Goal: Task Accomplishment & Management: Complete application form

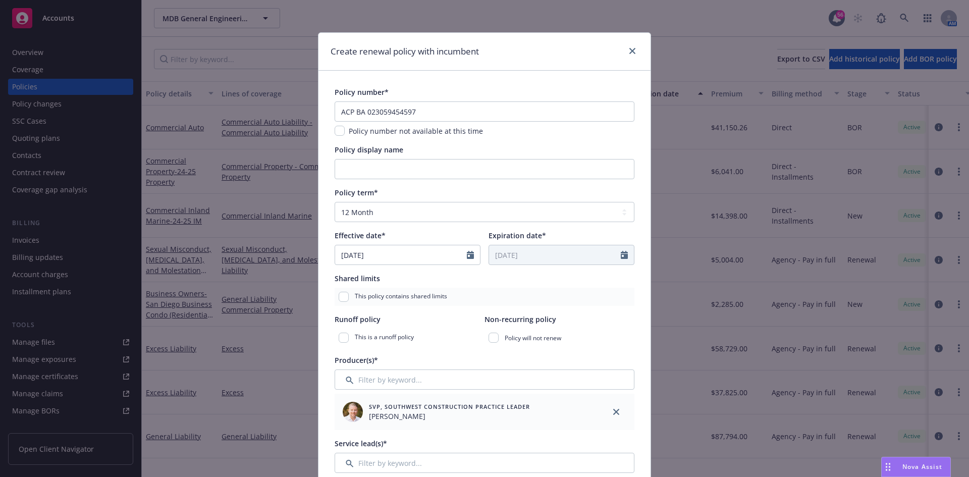
select select "12"
click at [632, 52] on link "close" at bounding box center [632, 51] width 12 height 12
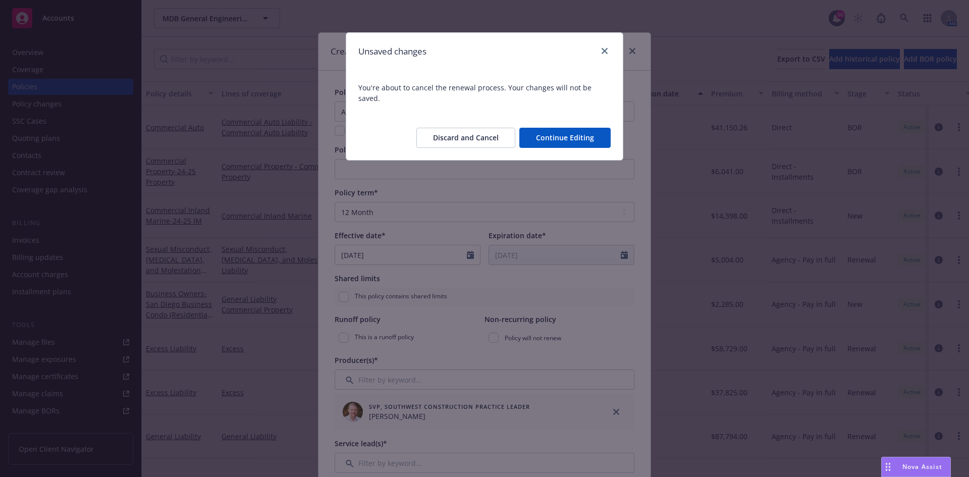
click at [487, 128] on button "Discard and Cancel" at bounding box center [465, 138] width 99 height 20
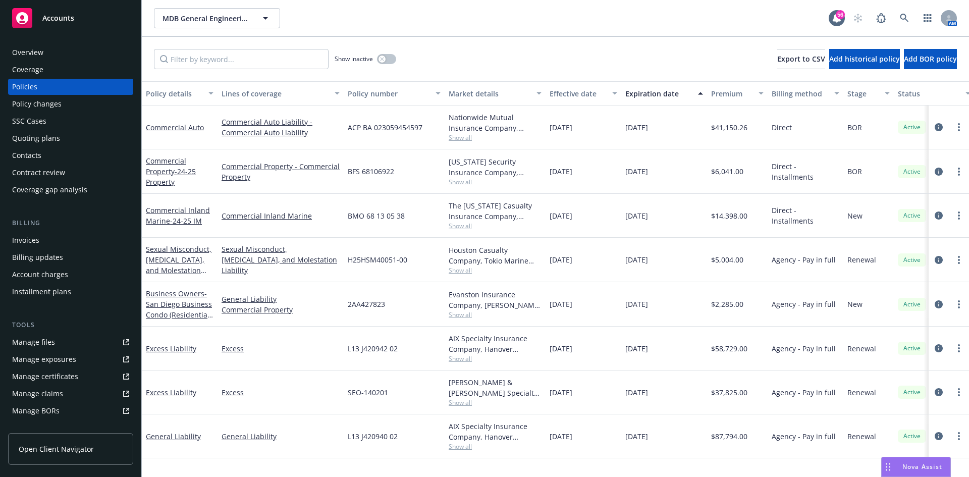
click at [64, 137] on div "Quoting plans" at bounding box center [70, 138] width 117 height 16
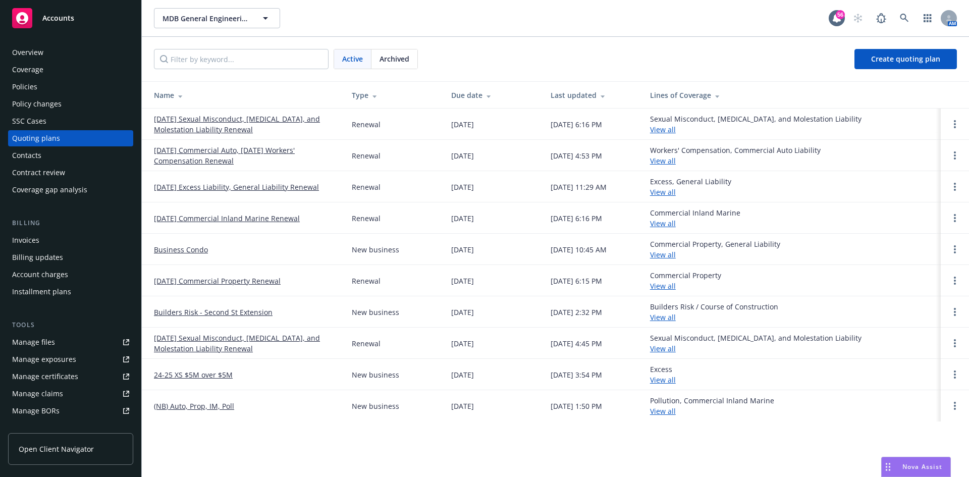
click at [234, 150] on link "08/16/25 Commercial Auto, 08/14/25 Workers' Compensation Renewal" at bounding box center [245, 155] width 182 height 21
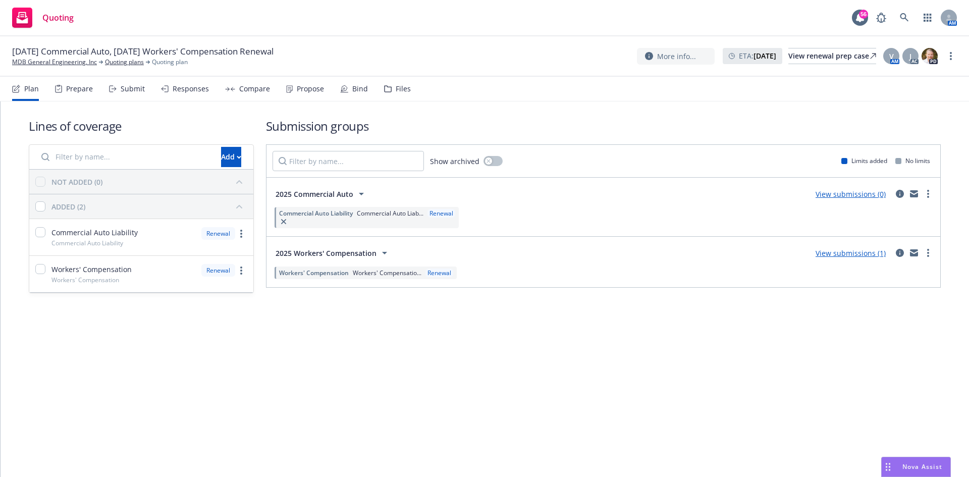
click at [869, 193] on link "View submissions (0)" at bounding box center [851, 194] width 70 height 10
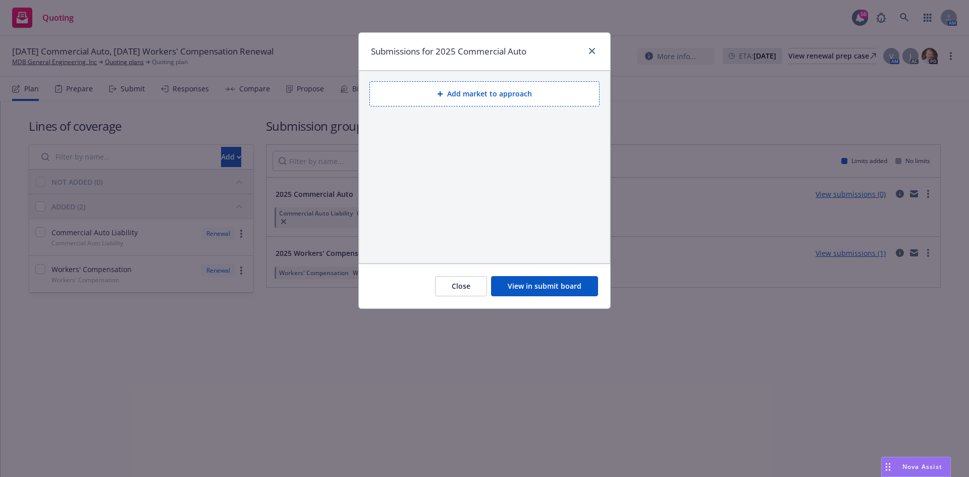
click at [579, 287] on button "View in submit board" at bounding box center [544, 286] width 107 height 20
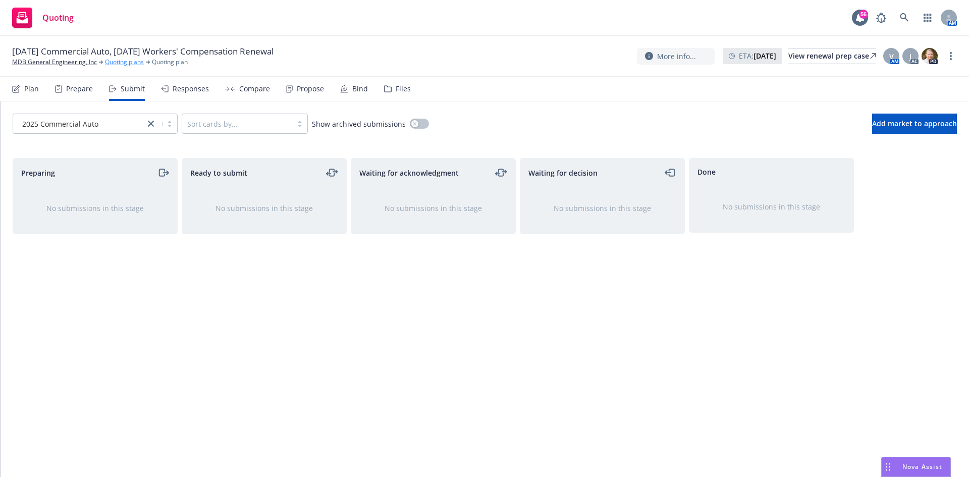
click at [130, 63] on link "Quoting plans" at bounding box center [124, 62] width 39 height 9
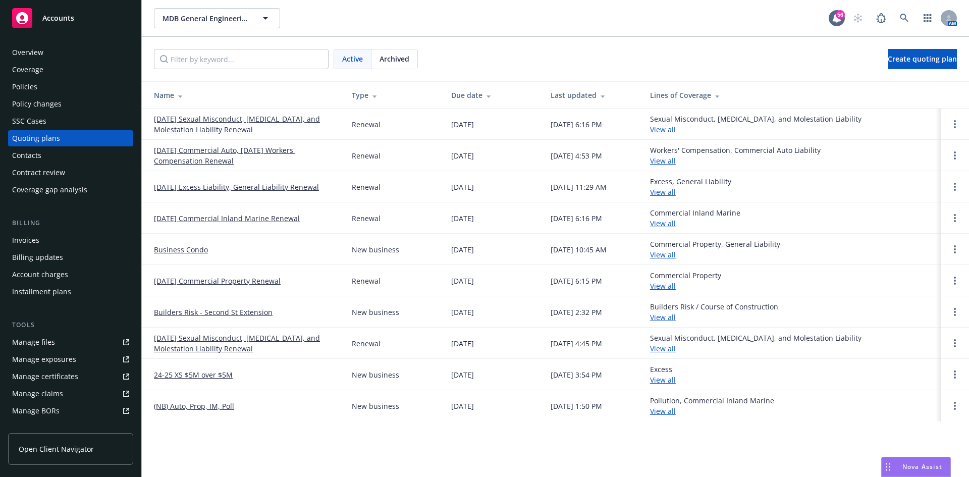
click at [240, 122] on link "[DATE] Sexual Misconduct, [MEDICAL_DATA], and Molestation Liability Renewal" at bounding box center [245, 124] width 182 height 21
click at [247, 148] on link "08/16/25 Commercial Auto, 08/14/25 Workers' Compensation Renewal" at bounding box center [245, 155] width 182 height 21
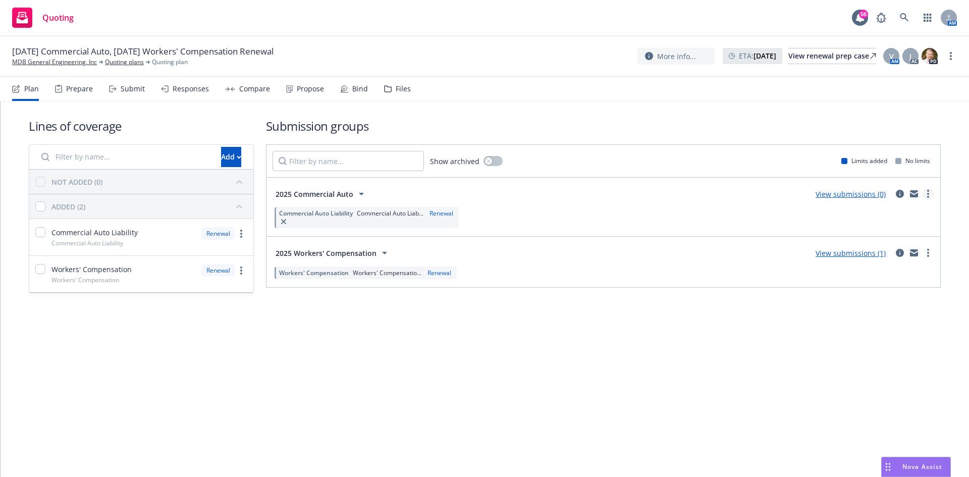
click at [931, 194] on link "more" at bounding box center [928, 194] width 12 height 12
click at [872, 314] on link "Create policy (fast track)" at bounding box center [880, 319] width 107 height 20
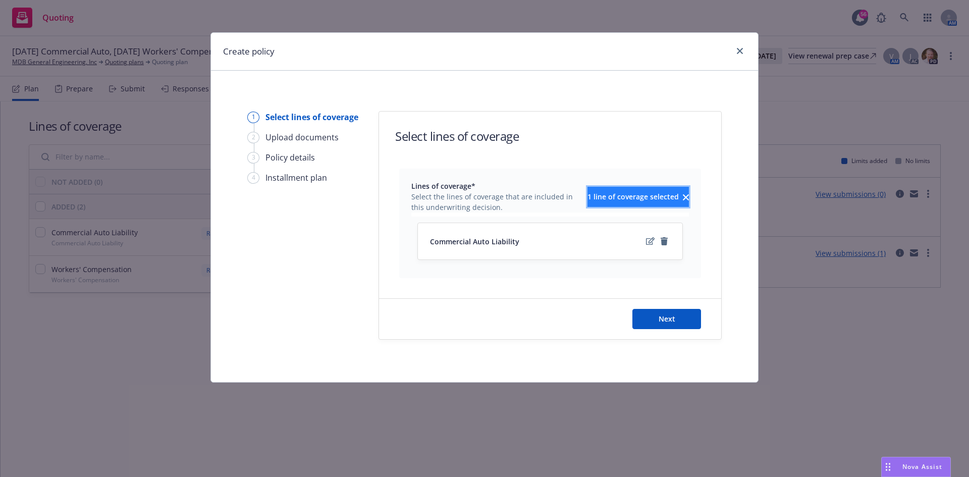
click at [640, 192] on span "1 line of coverage selected" at bounding box center [633, 197] width 91 height 10
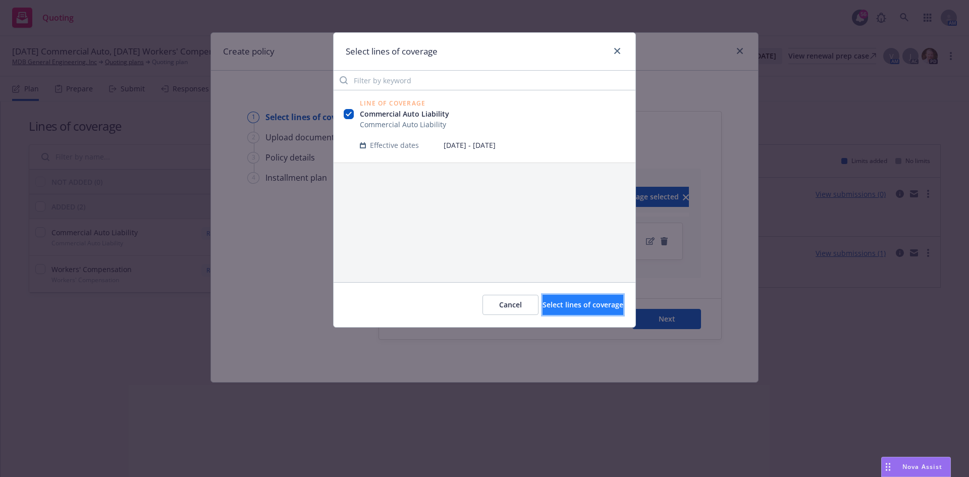
click at [558, 306] on span "Select lines of coverage" at bounding box center [583, 305] width 81 height 10
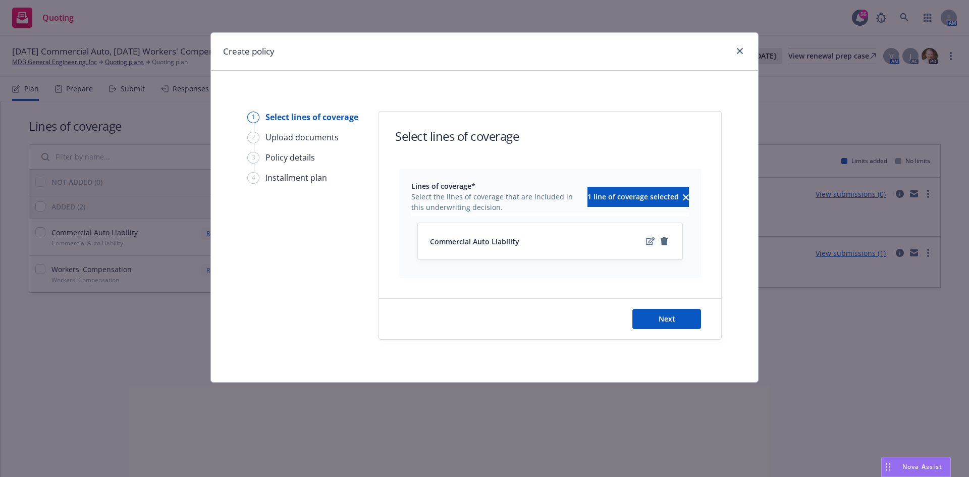
click at [646, 239] on link "edit" at bounding box center [650, 241] width 12 height 12
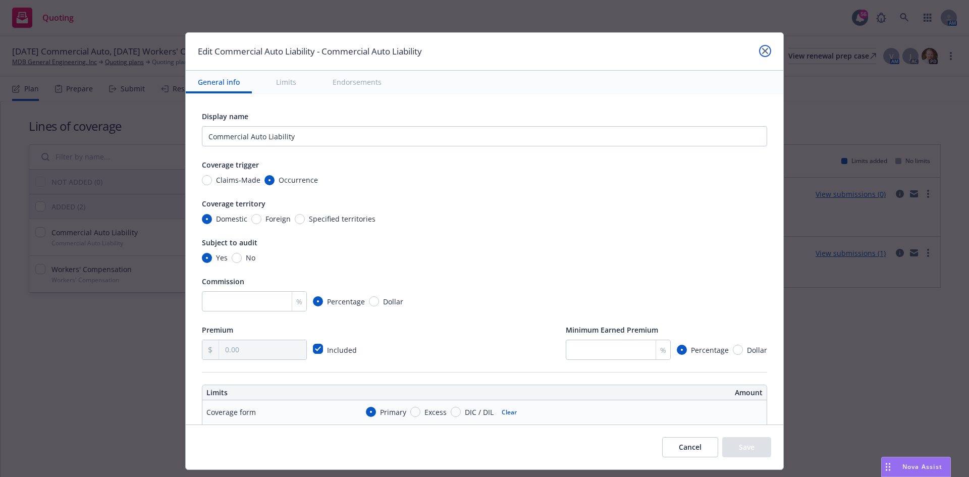
click at [763, 52] on icon "close" at bounding box center [765, 51] width 6 height 6
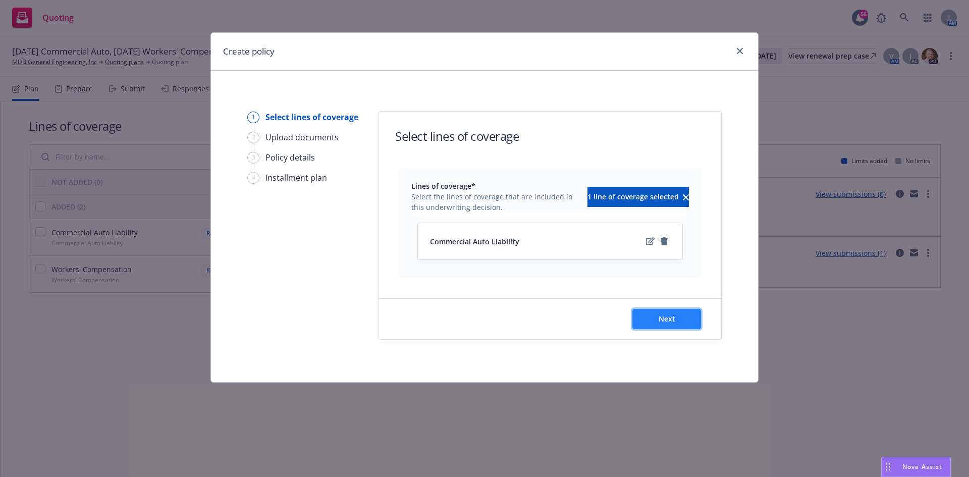
click at [665, 315] on span "Next" at bounding box center [667, 319] width 17 height 10
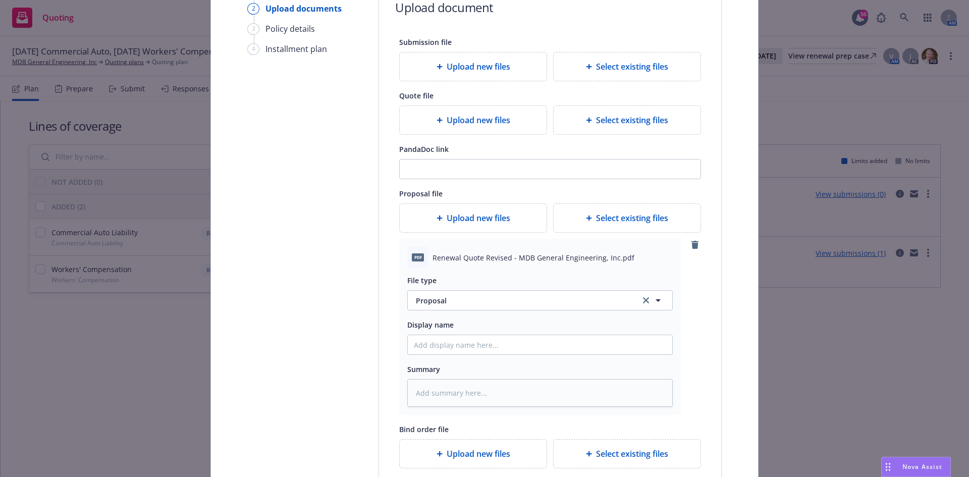
scroll to position [151, 0]
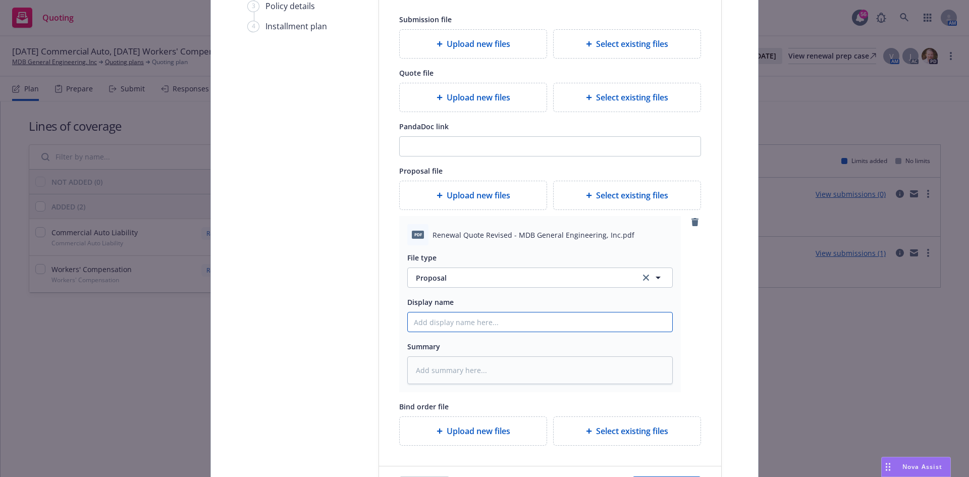
click at [461, 321] on input "Display name" at bounding box center [540, 321] width 264 height 19
type textarea "x"
type input "2"
type textarea "x"
type input "25"
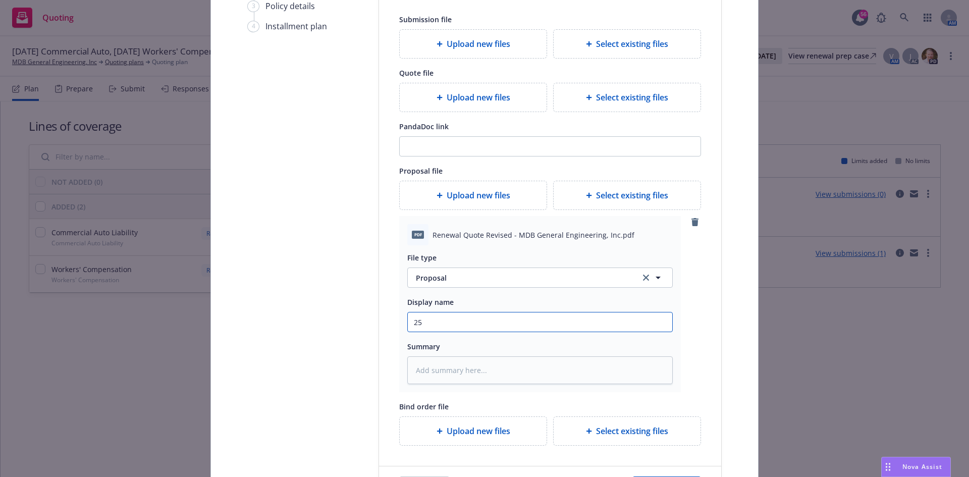
type textarea "x"
type input "25-"
type textarea "x"
type input "25-2"
type textarea "x"
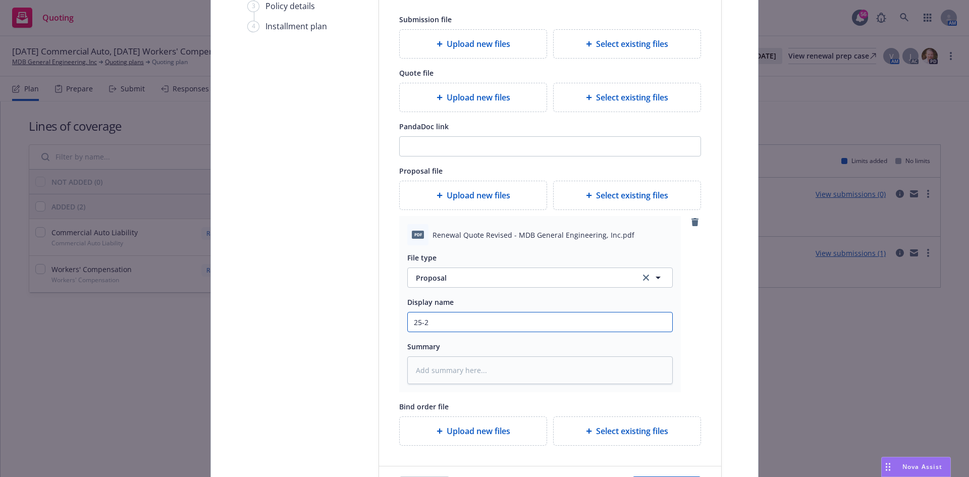
type input "25-26"
type textarea "x"
type input "25-26"
type textarea "x"
type input "25-26 A"
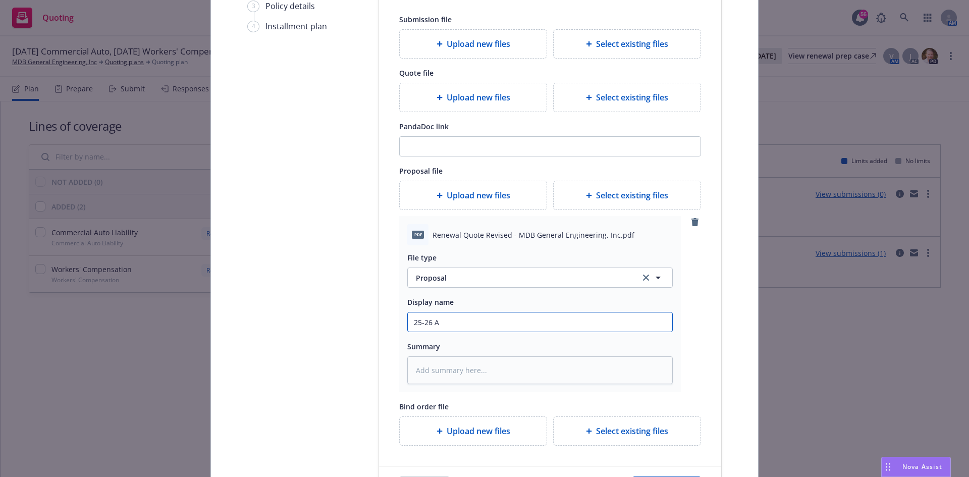
type textarea "x"
type input "25-26 AU"
type textarea "x"
type input "25-26 AU"
type textarea "x"
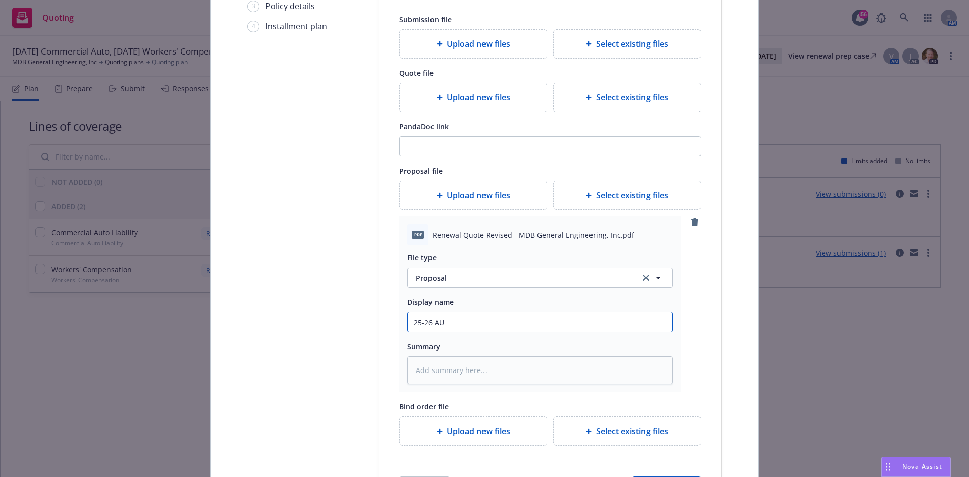
type input "25-26 AU -"
type textarea "x"
type input "25-26 AU -"
type textarea "x"
type input "25-26 AU - B"
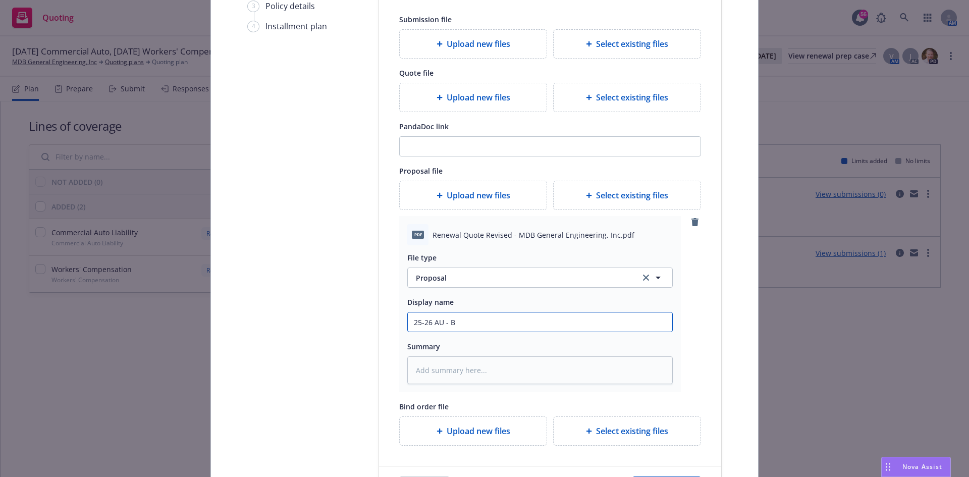
type textarea "x"
type input "25-26 AU - Bo"
type textarea "x"
type input "25-26 AU - Bou"
type textarea "x"
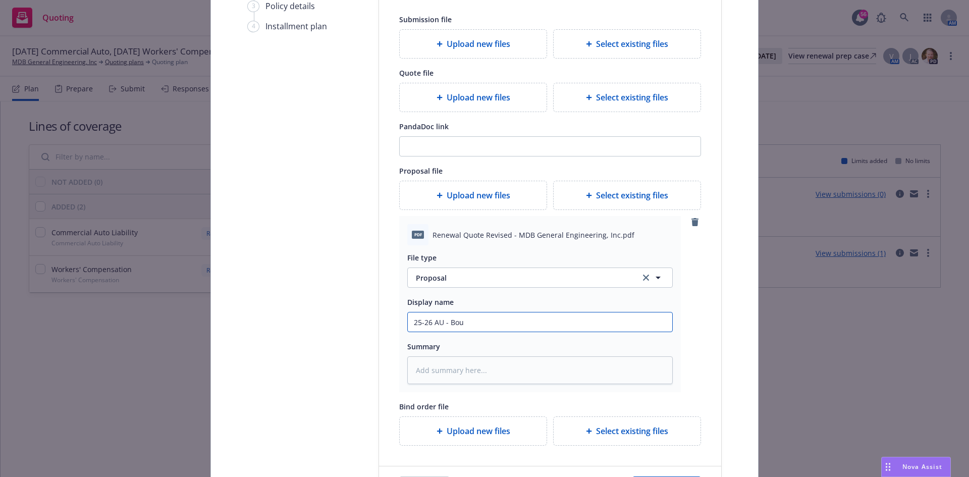
type input "25-26 AU - Boun"
type textarea "x"
type input "25-26 AU - Bound"
type textarea "x"
type input "25-26 AU - Bound"
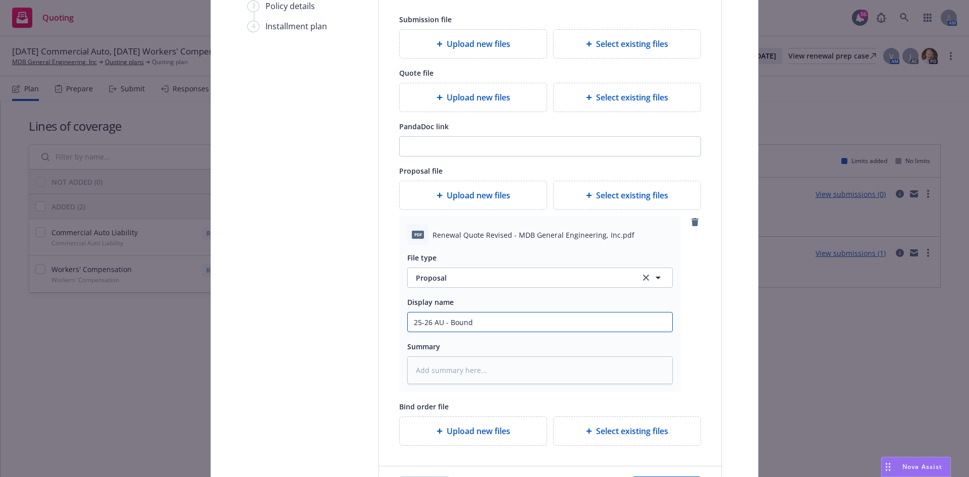
type textarea "x"
type input "25-26 AU - Bound QU"
type textarea "x"
type input "25-26 AU - Bound QUo"
type textarea "x"
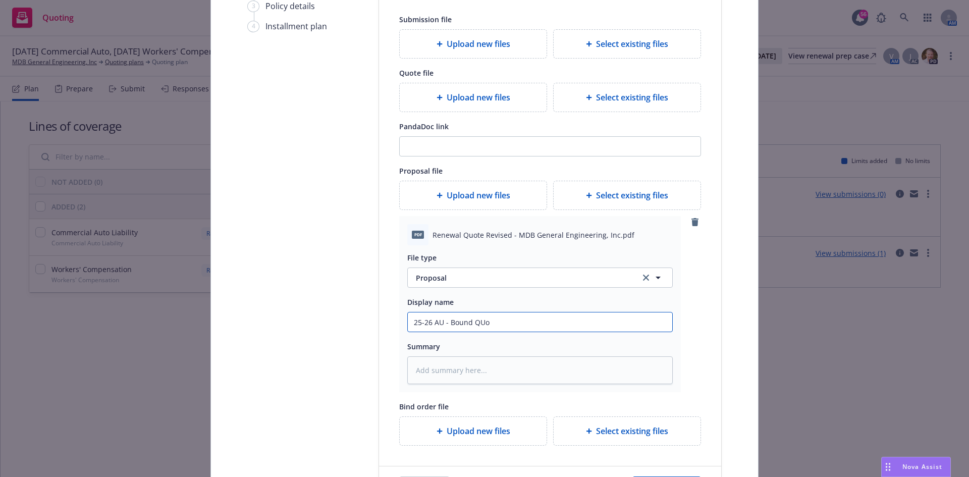
type input "25-26 AU - Bound QUot"
type textarea "x"
type input "25-26 AU - Bound QUote"
type textarea "x"
type input "25-26 AU - Bound QUote"
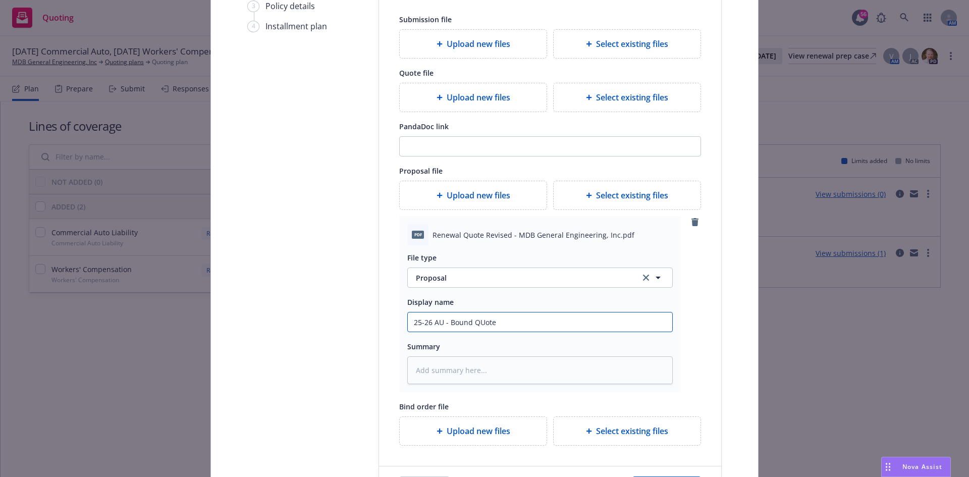
type textarea "x"
type input "25-26 AU - Bound RQUote"
type textarea "x"
type input "25-26 AU - Bound RnQUote"
type textarea "x"
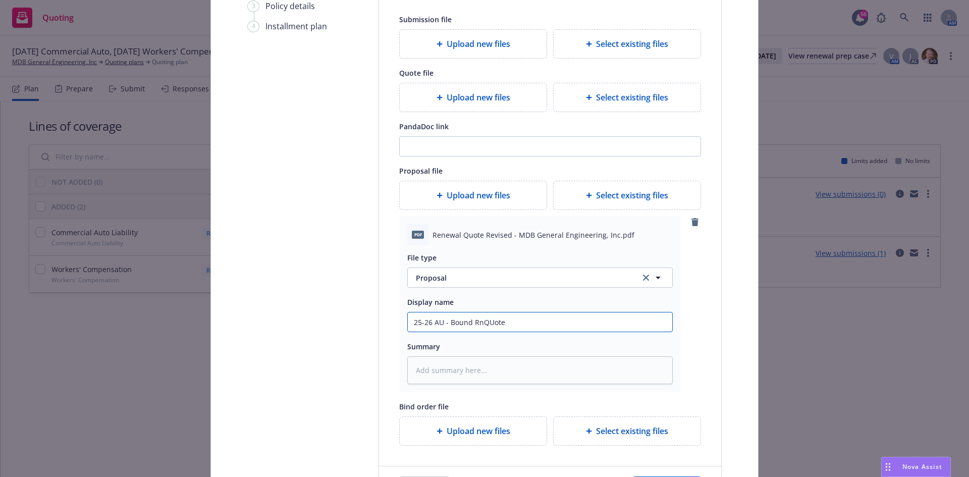
type input "25-26 AU - Bound RneQUote"
type textarea "x"
type input "25-26 AU - Bound RnewQUote"
type textarea "x"
type input "25-26 AU - Bound RnewaQUote"
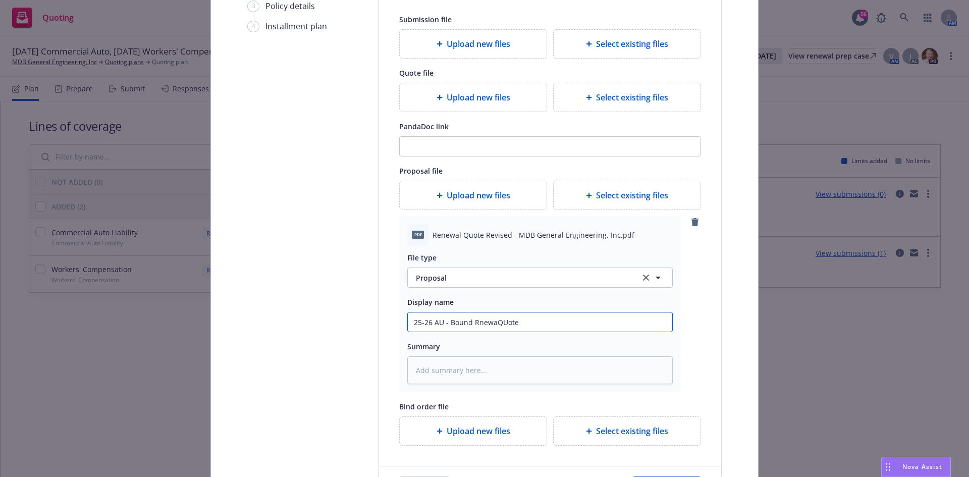
type textarea "x"
type input "25-26 AU - Bound RnewalQUote"
type textarea "x"
type input "25-26 AU - Bound Rnewal QUote"
type textarea "x"
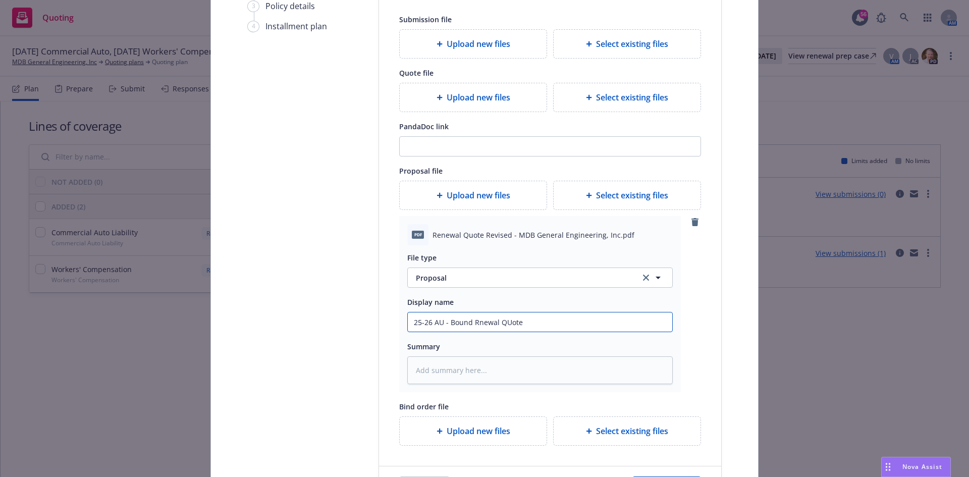
type input "25-26 AU - Bound Rnewal QuUote"
type textarea "x"
type input "25-26 AU - Bound Rnewal Quote"
click at [475, 324] on input "25-26 AU - Bound Rnewal Quote" at bounding box center [540, 321] width 264 height 19
type textarea "x"
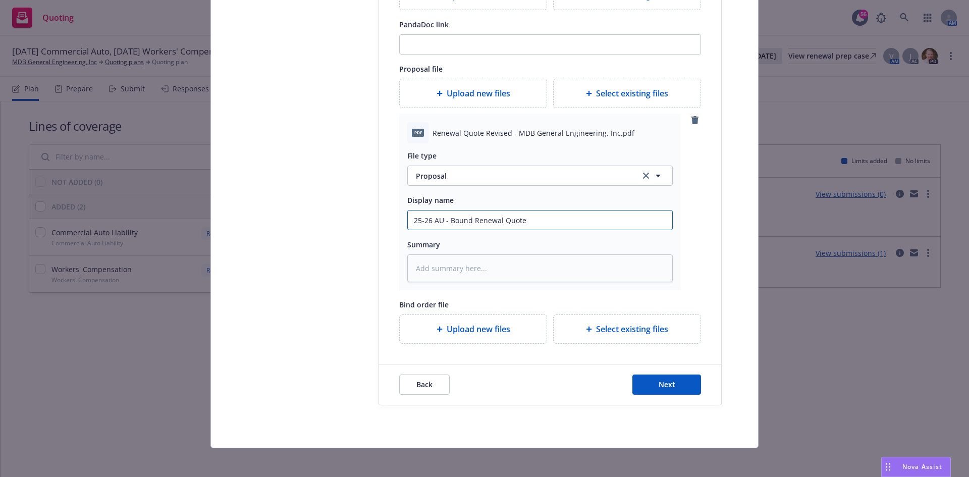
scroll to position [257, 0]
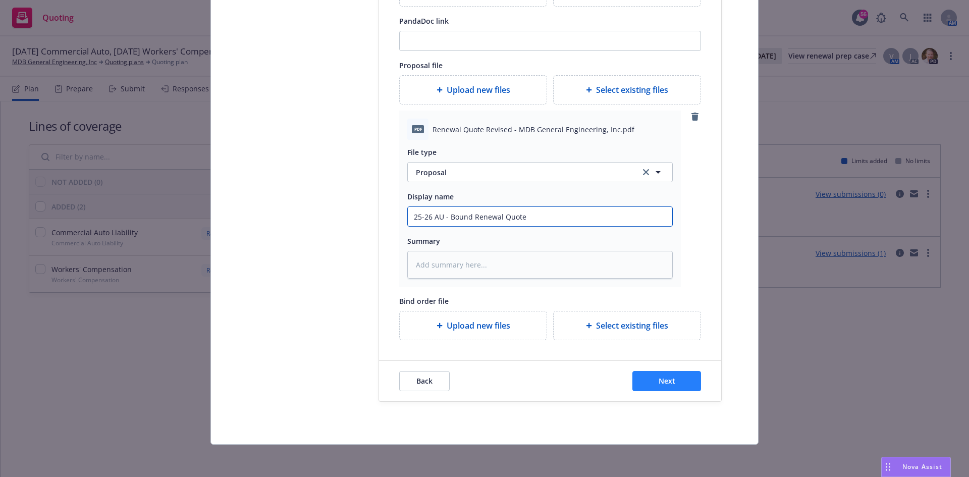
type input "25-26 AU - Bound Renewal Quote"
click at [673, 379] on button "Next" at bounding box center [666, 381] width 69 height 20
type textarea "x"
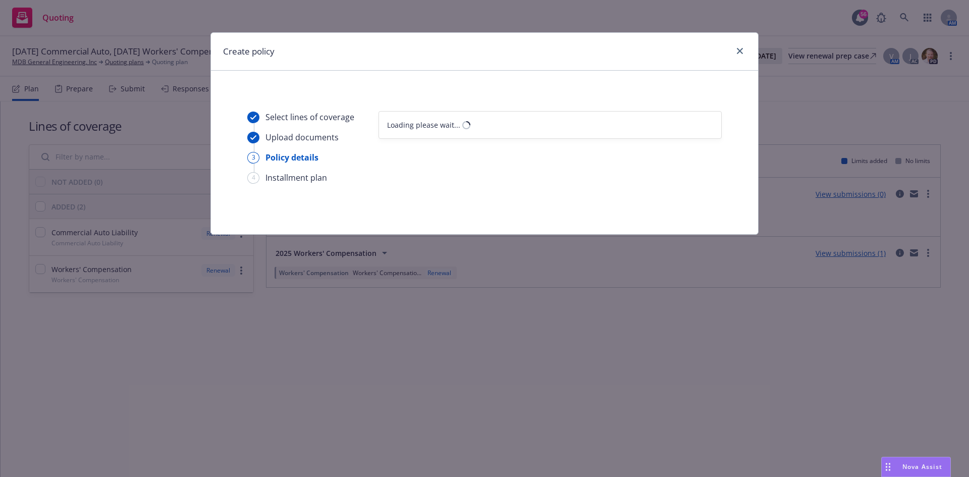
scroll to position [0, 0]
select select "12"
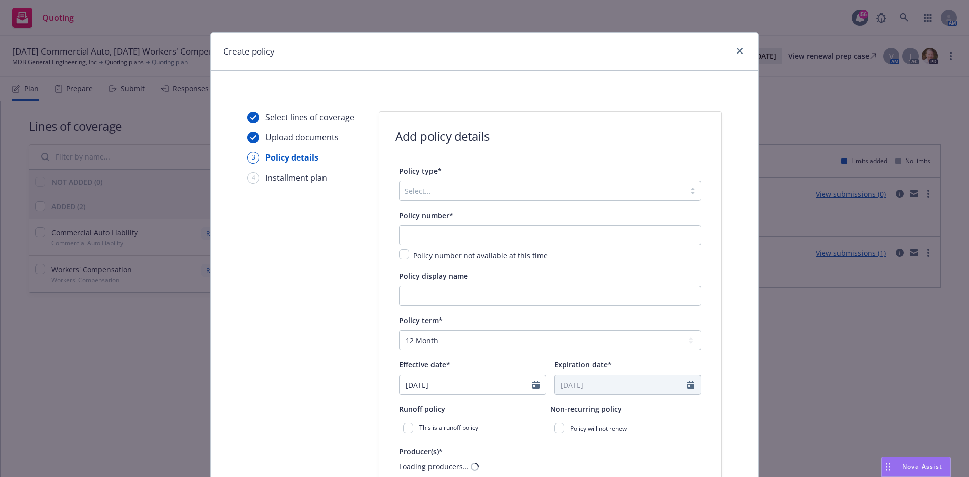
click at [594, 186] on div at bounding box center [543, 191] width 276 height 12
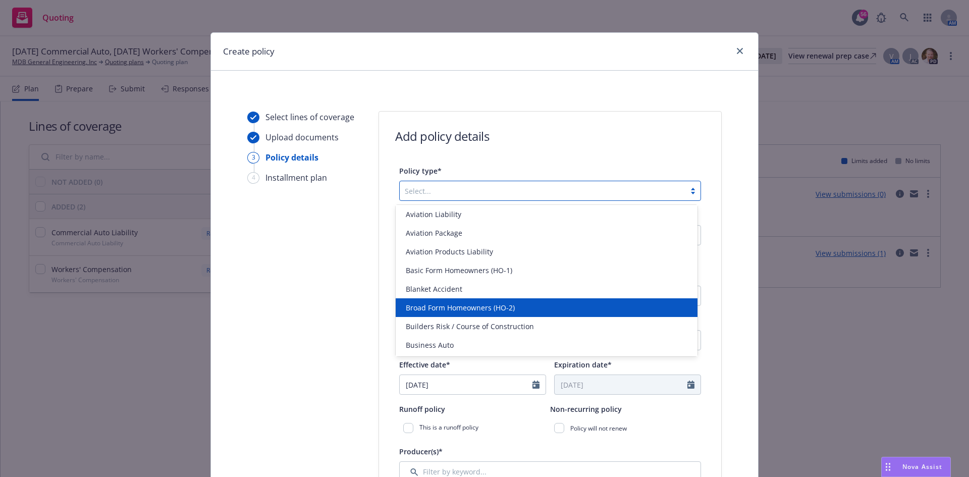
scroll to position [202, 0]
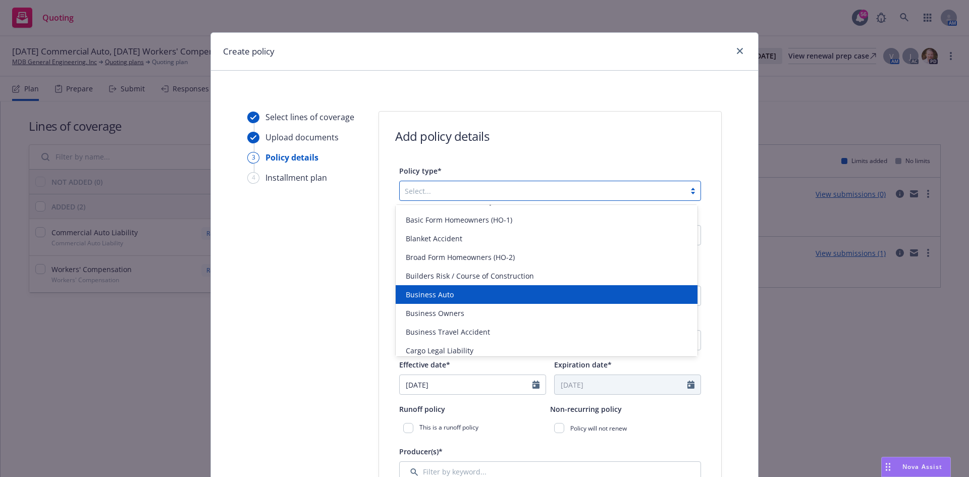
click at [495, 294] on div "Business Auto" at bounding box center [547, 294] width 290 height 11
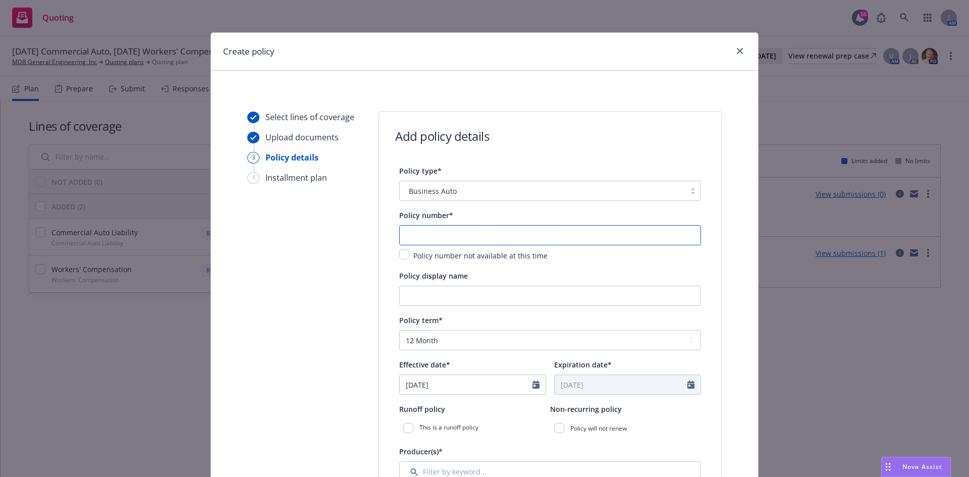
click at [463, 243] on input "text" at bounding box center [550, 235] width 302 height 20
click at [410, 233] on input "text" at bounding box center [550, 235] width 302 height 20
type input "ACP BA023069454597"
click at [422, 291] on input "Policy display name" at bounding box center [550, 296] width 302 height 20
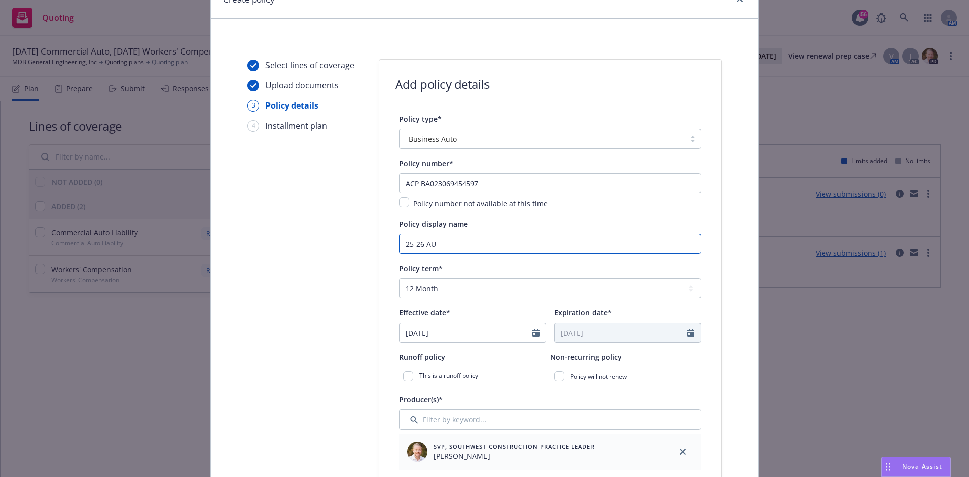
scroll to position [0, 0]
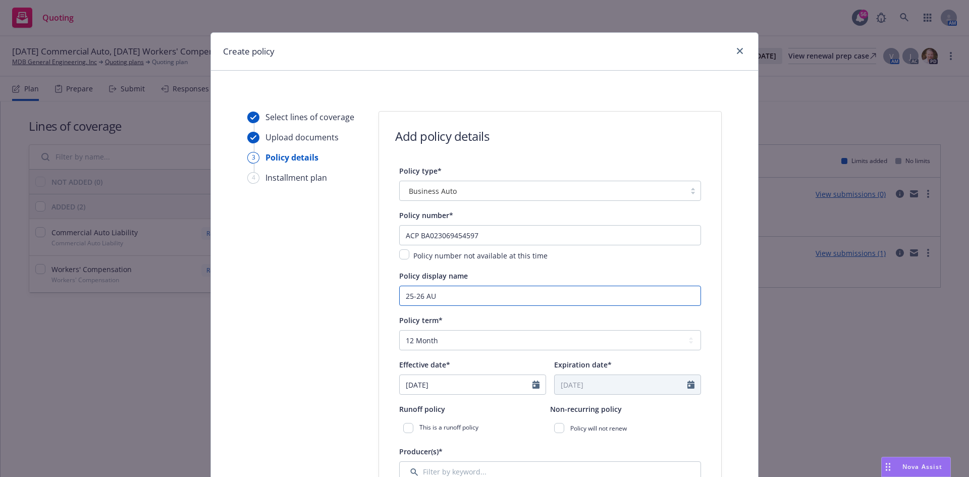
type input "25-26 AU"
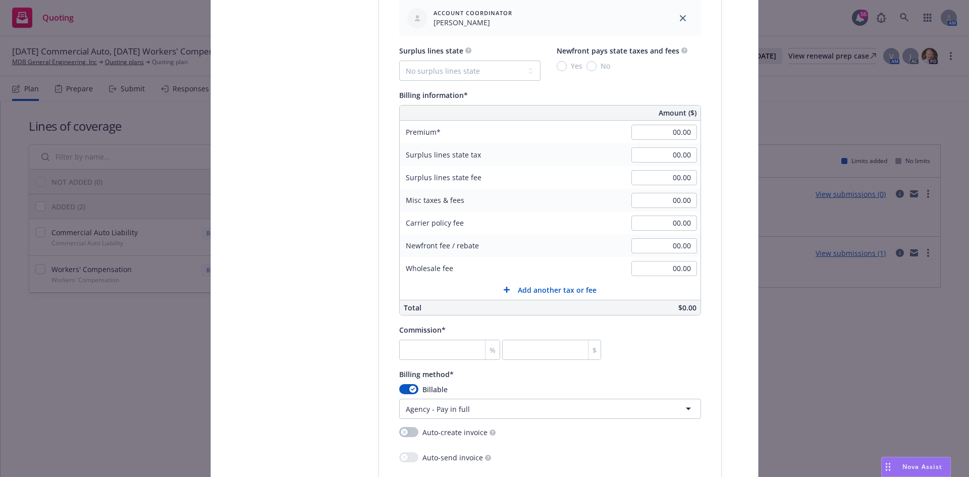
scroll to position [656, 0]
click at [656, 143] on div "00.00" at bounding box center [664, 154] width 73 height 22
click at [659, 134] on input "00.00" at bounding box center [664, 131] width 66 height 15
type input "75,856.40"
click at [440, 345] on input "number" at bounding box center [449, 349] width 101 height 20
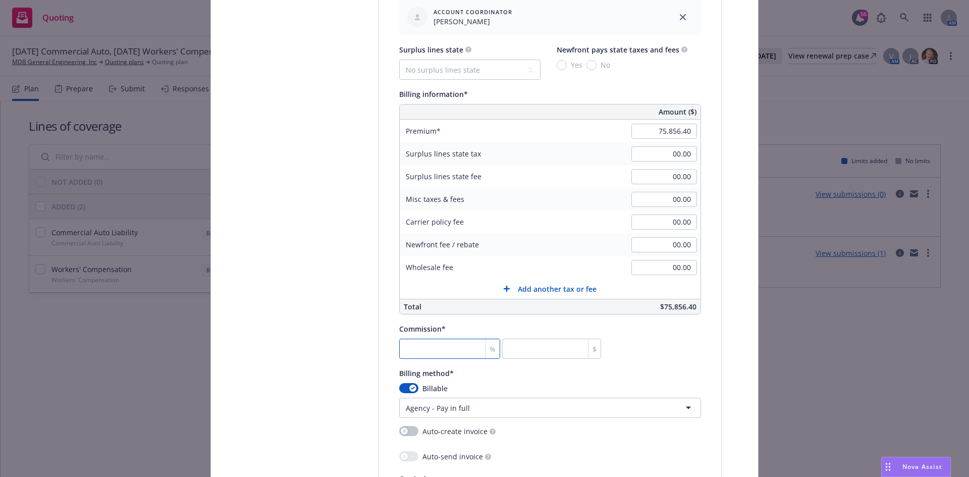
type input "1"
type input "758.56"
type input "10"
type input "7585.64"
type input "10"
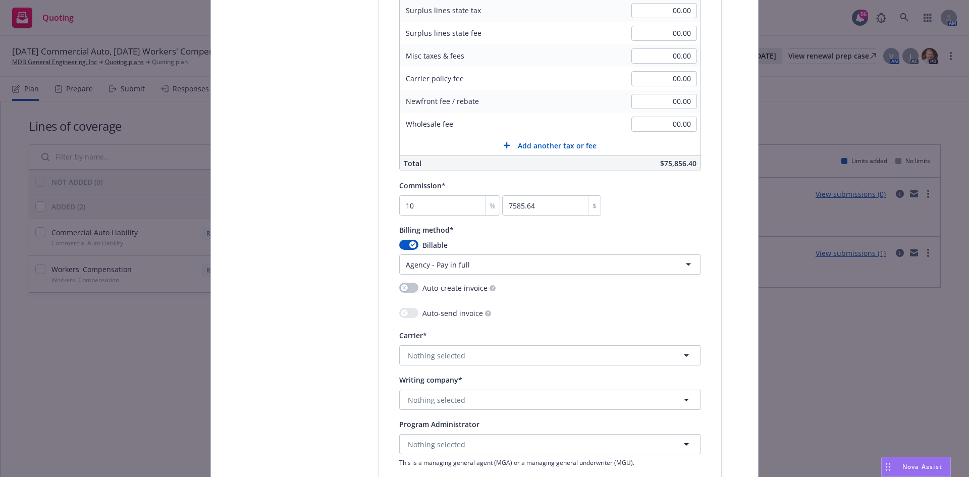
scroll to position [808, 0]
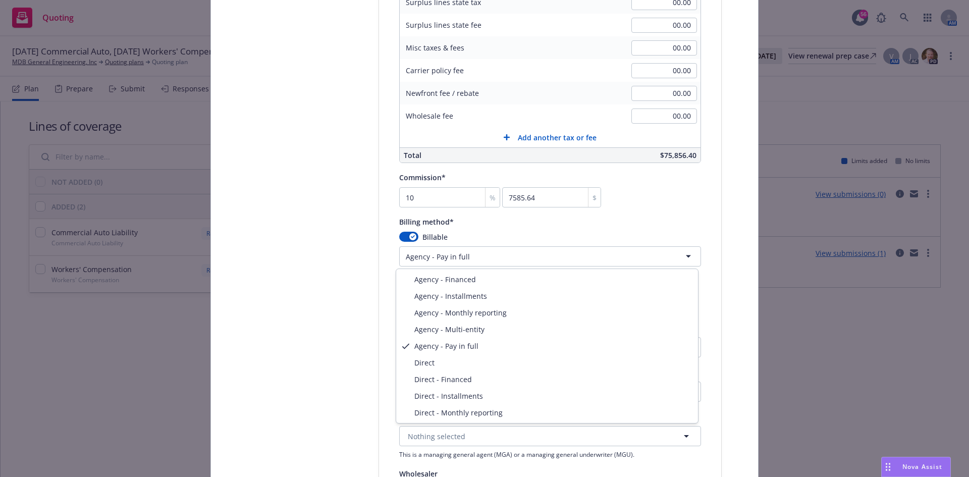
click at [487, 263] on html "Quoting 56 AM 08/16/25 Commercial Auto, 08/14/25 Workers' Compensation Renewal …" at bounding box center [484, 238] width 969 height 477
select select "DIRECT_INSTALLMENTS"
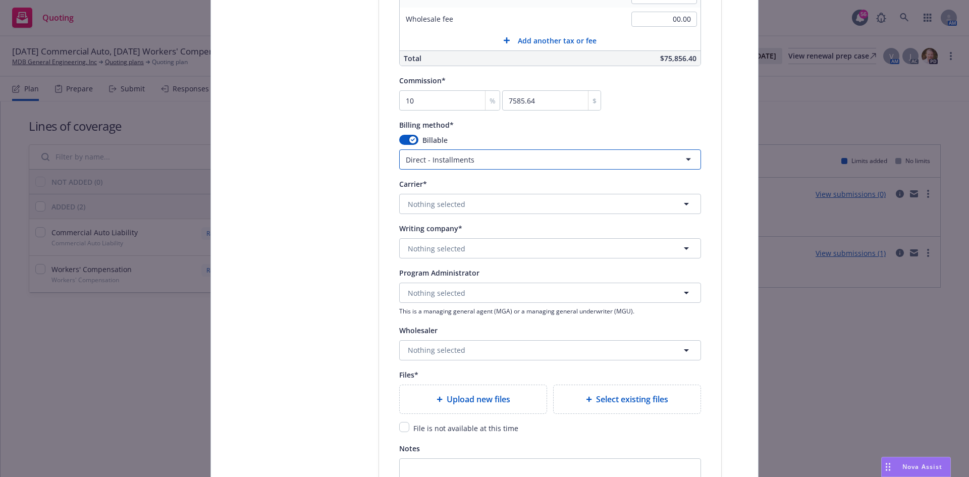
scroll to position [909, 0]
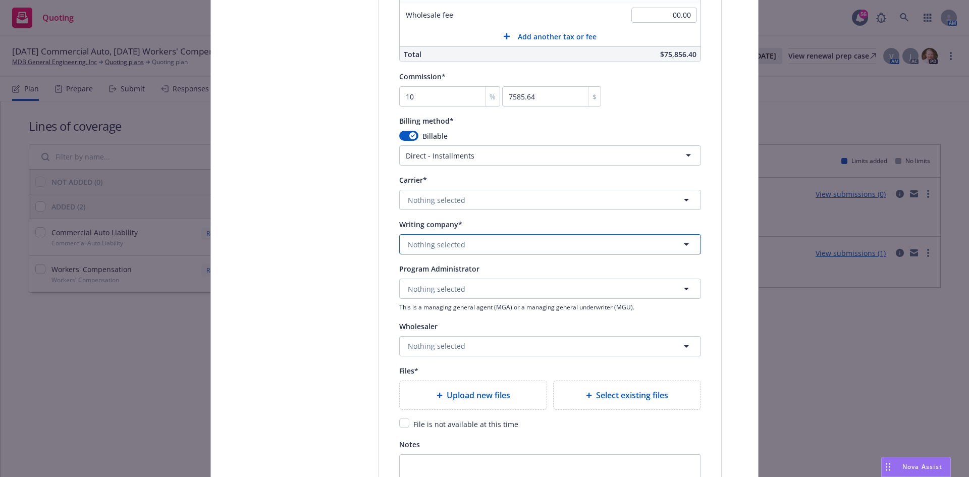
click at [457, 242] on span "Nothing selected" at bounding box center [437, 244] width 58 height 11
type input "nationwide genera"
click at [476, 270] on strong "Nationwide General Insurance Company" at bounding box center [479, 273] width 139 height 10
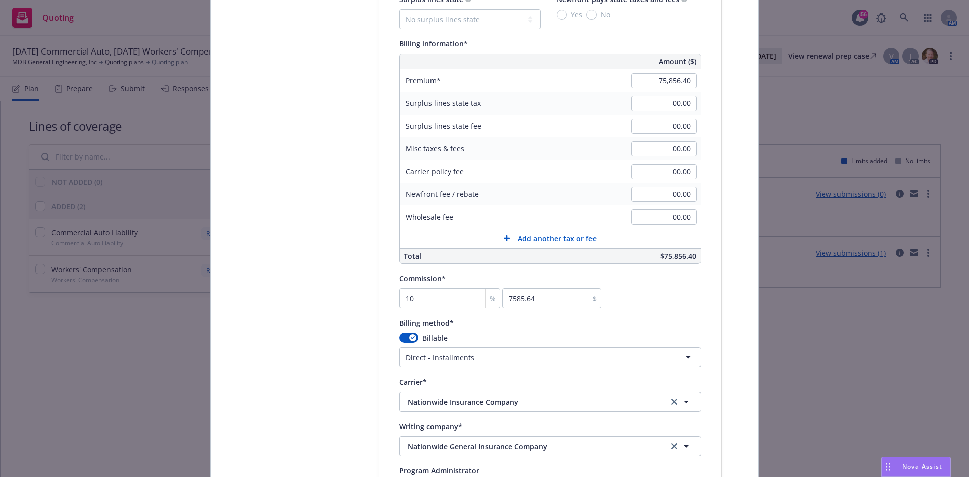
scroll to position [1010, 0]
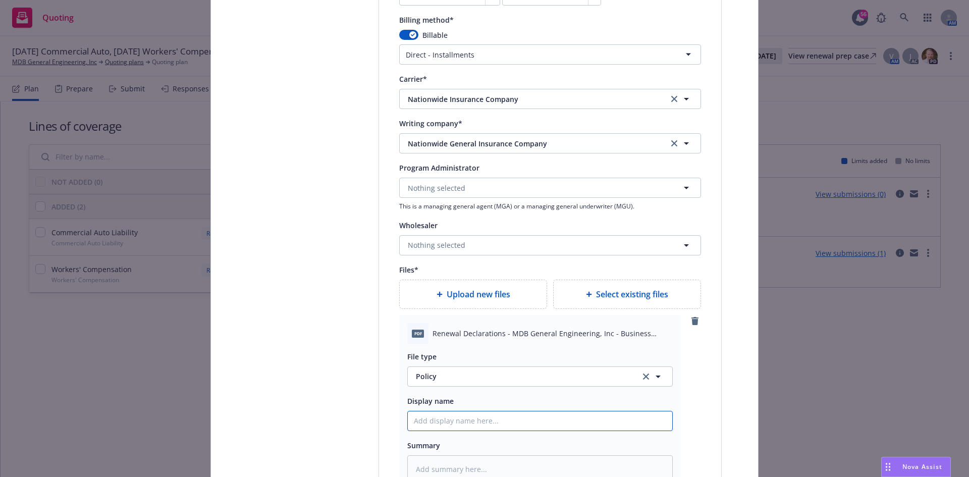
click at [441, 424] on input "Policy display name" at bounding box center [540, 420] width 264 height 19
type textarea "x"
type input "2"
type textarea "x"
type input "25"
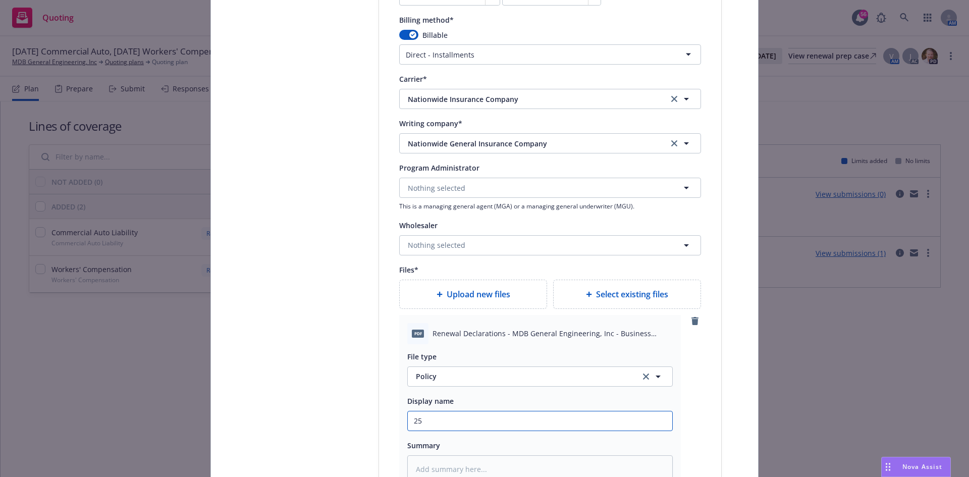
type textarea "x"
type input "25-"
type textarea "x"
type input "25--"
type textarea "x"
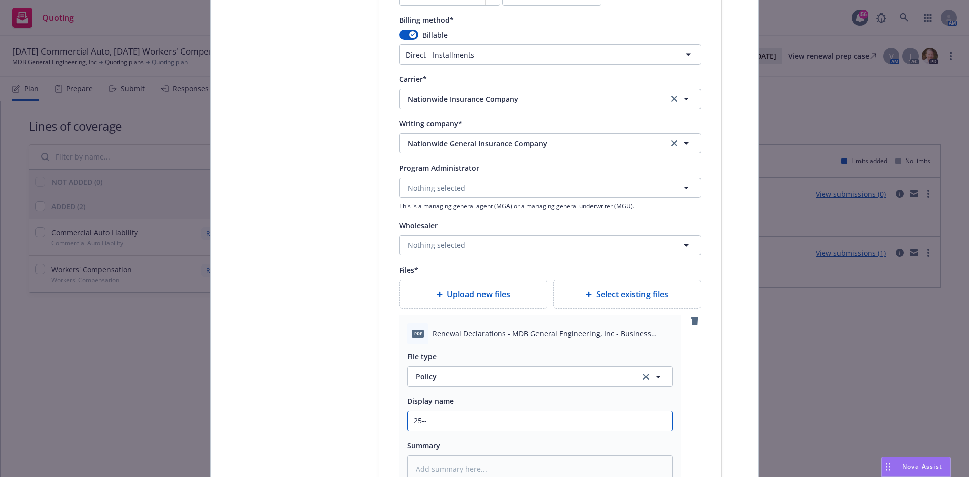
type input "25-"
type textarea "x"
type input "25-2"
type textarea "x"
type input "25-26"
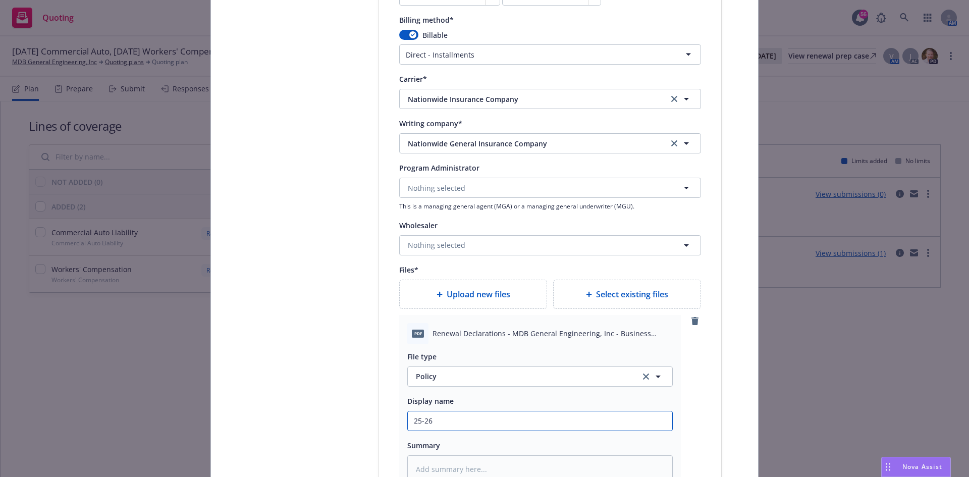
type textarea "x"
type input "25-26"
type textarea "x"
type input "25-26 A"
type textarea "x"
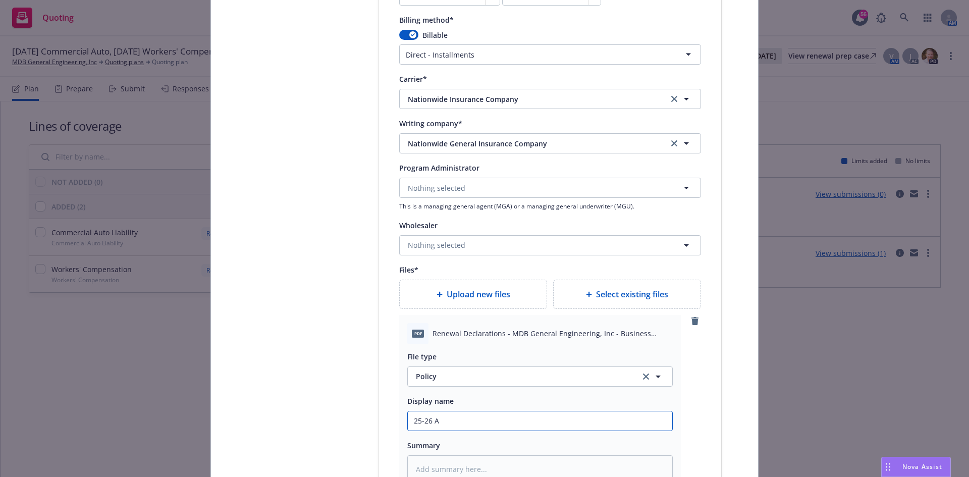
type input "25-26 AU"
type textarea "x"
type input "25-26 AU"
type textarea "x"
type input "25-26 AU -"
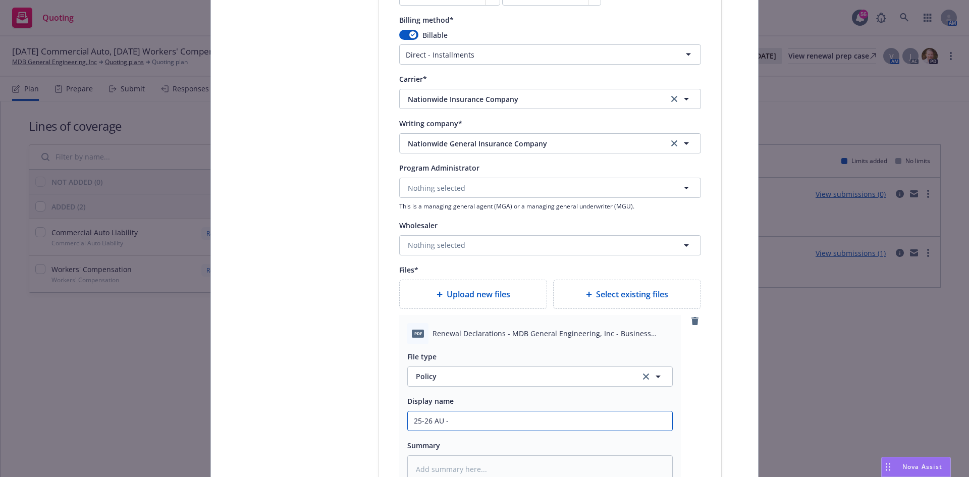
type textarea "x"
type input "25-26 AU -"
type textarea "x"
type input "25-26 AU - R"
type textarea "x"
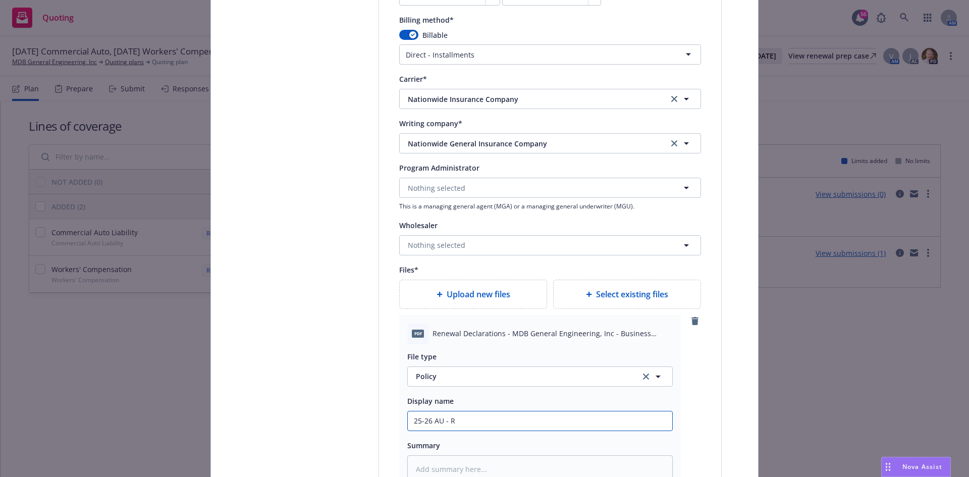
type input "25-26 AU - Re"
type textarea "x"
type input "25-26 AU - Rene"
type textarea "x"
type input "25-26 AU - Renew"
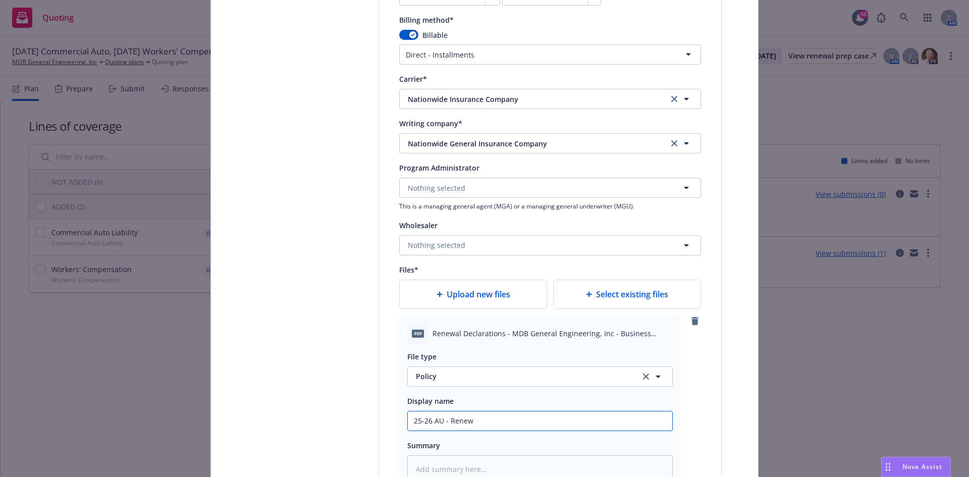
type textarea "x"
type input "25-26 AU - Renewa"
type textarea "x"
type input "25-26 AU - Renew"
type textarea "x"
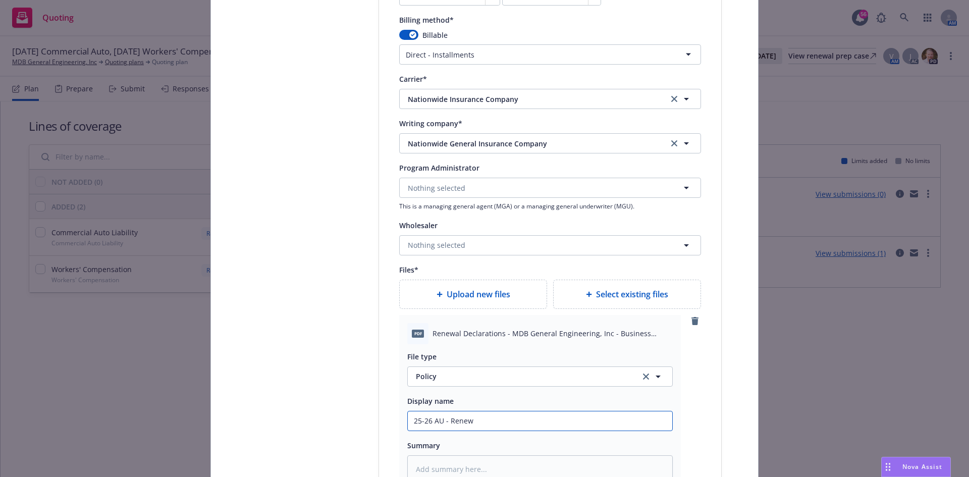
type input "25-26 AU - Rene"
type textarea "x"
type input "25-26 AU - Ren"
type textarea "x"
type input "25-26 AU - Re"
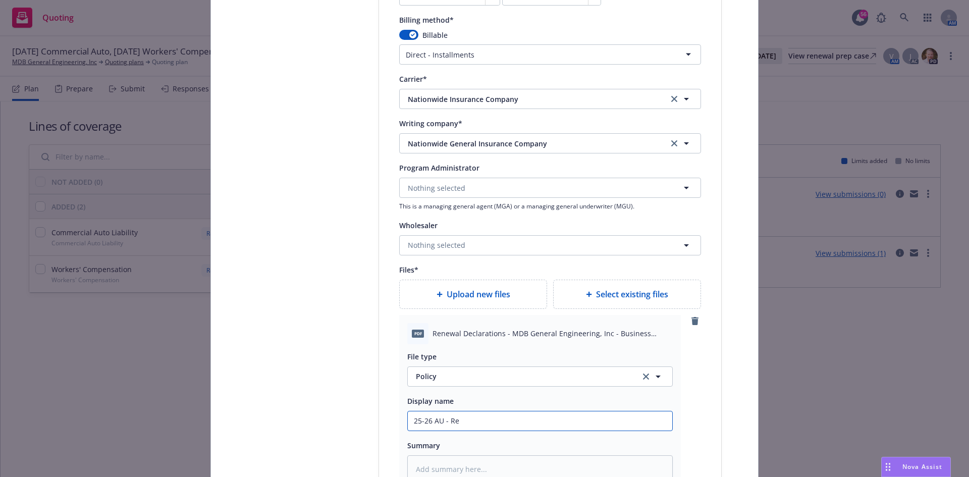
type textarea "x"
type input "25-26 AU - R"
type textarea "x"
type input "25-26 AU -"
type textarea "x"
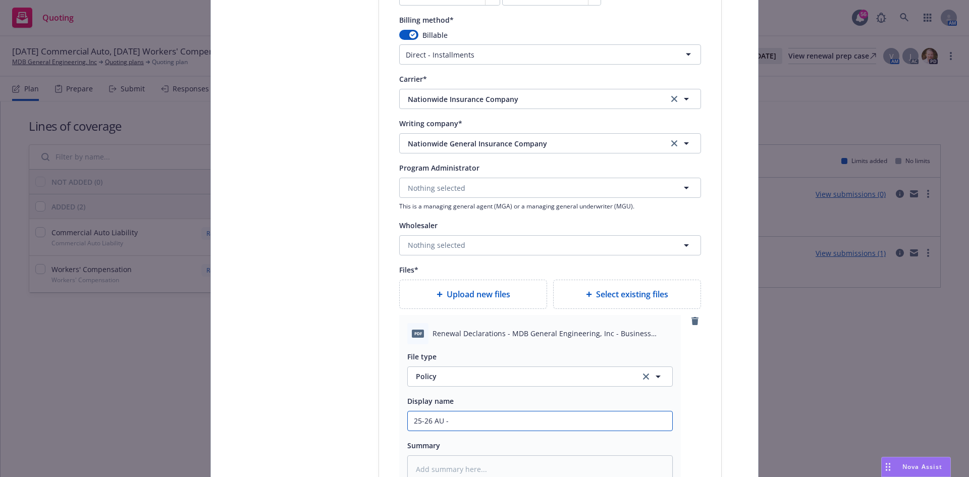
type input "25-26 AU - P"
type textarea "x"
type input "25-26 AU - Po"
type textarea "x"
type input "25-26 AU - Pol"
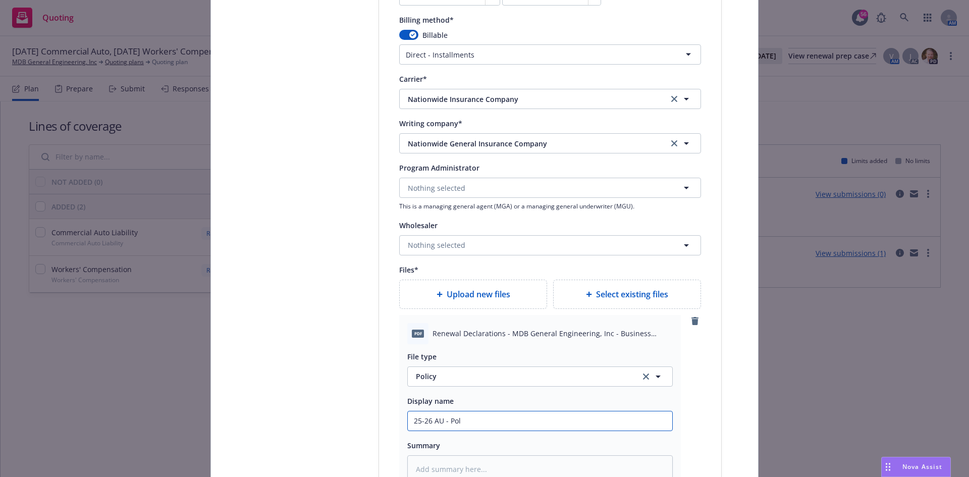
type textarea "x"
type input "25-26 AU - Polu"
type textarea "x"
type input "25-26 AU - Pol"
type textarea "x"
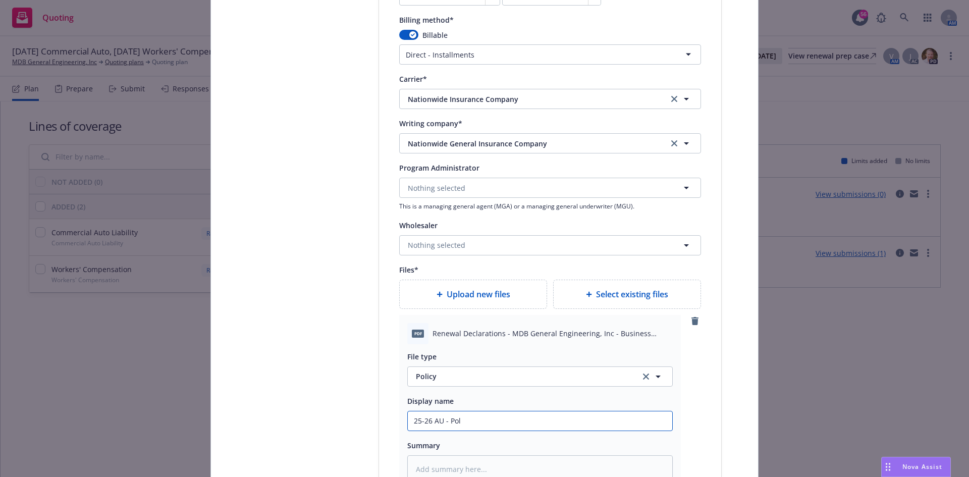
type input "25-26 AU - Poli"
type textarea "x"
type input "25-26 AU - Polic"
type textarea "x"
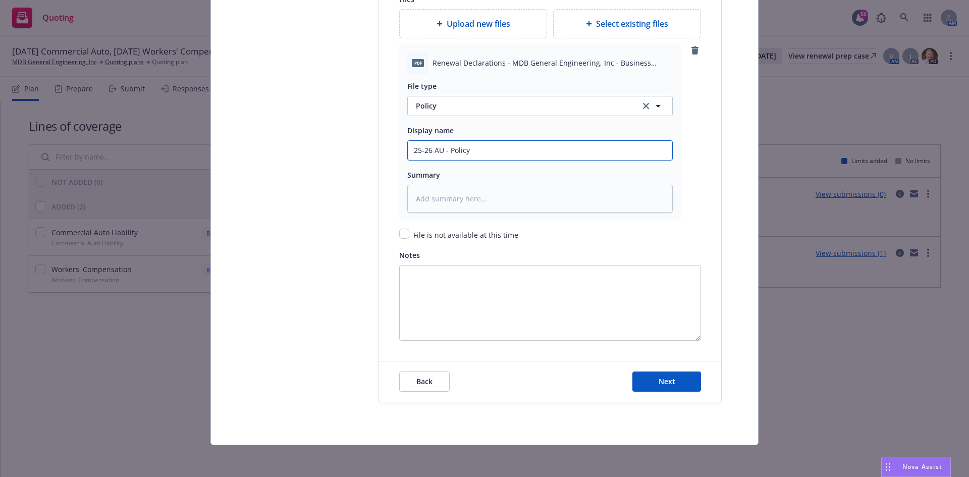
scroll to position [1281, 0]
type input "25-26 AU - Policy"
click at [668, 379] on span "Next" at bounding box center [667, 381] width 17 height 10
type textarea "x"
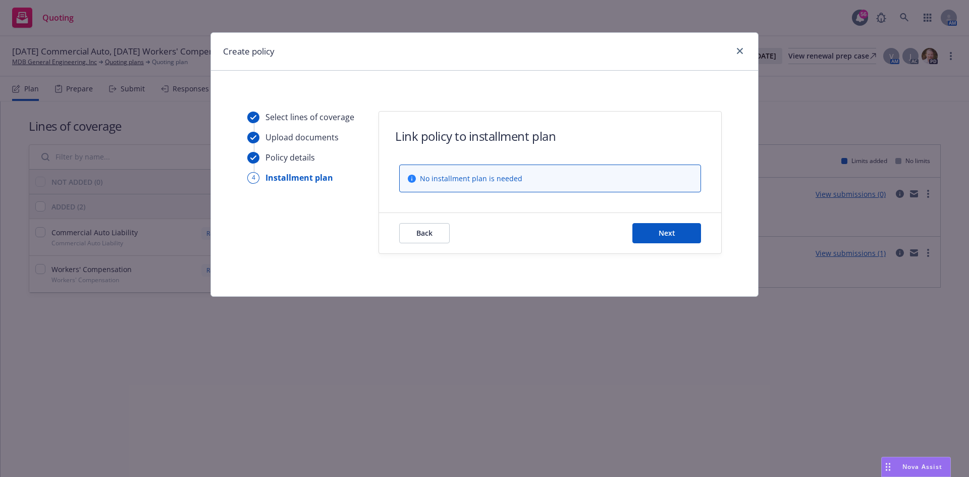
scroll to position [0, 0]
click at [661, 229] on span "Next" at bounding box center [667, 233] width 17 height 10
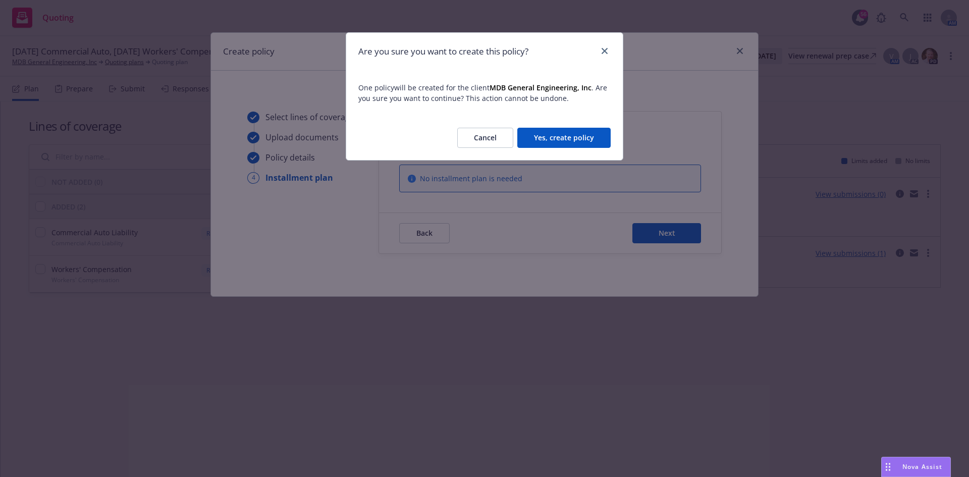
click at [557, 135] on button "Yes, create policy" at bounding box center [563, 138] width 93 height 20
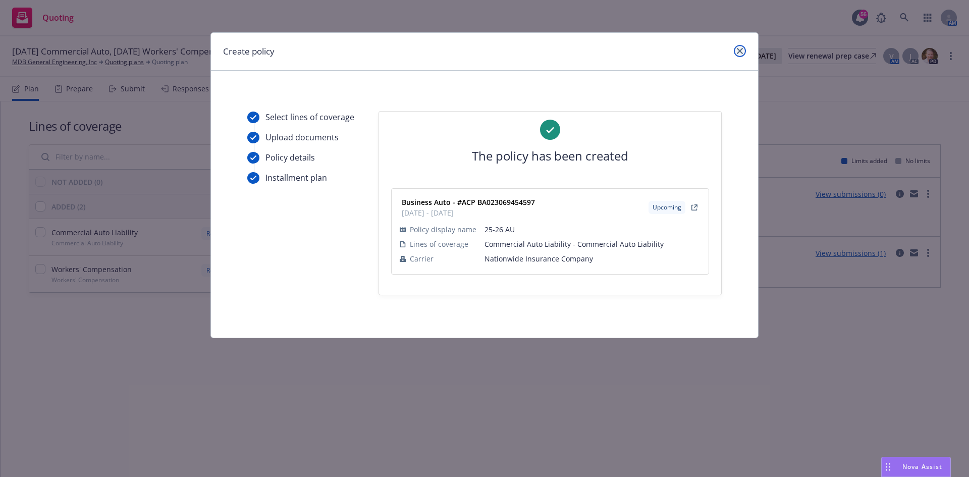
click at [736, 53] on link "close" at bounding box center [740, 51] width 12 height 12
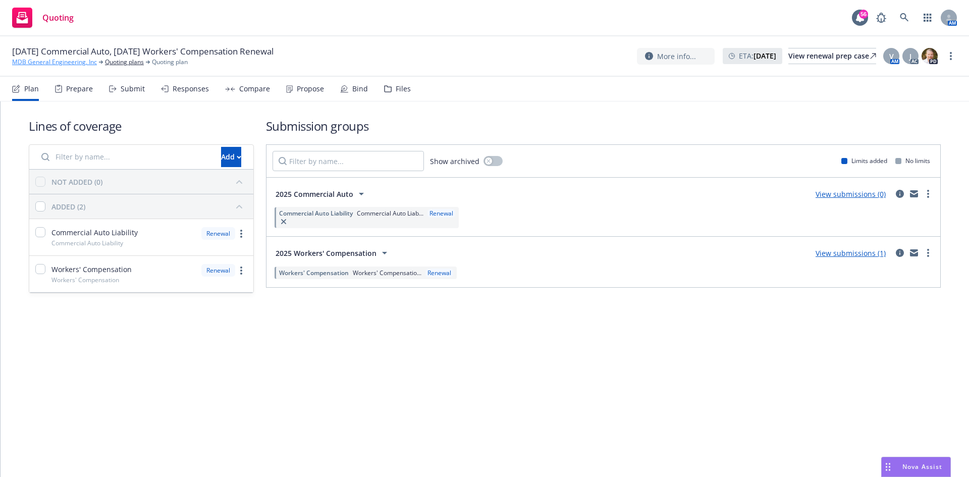
click at [80, 64] on link "MDB General Engineering, Inc" at bounding box center [54, 62] width 85 height 9
